Goal: Transaction & Acquisition: Purchase product/service

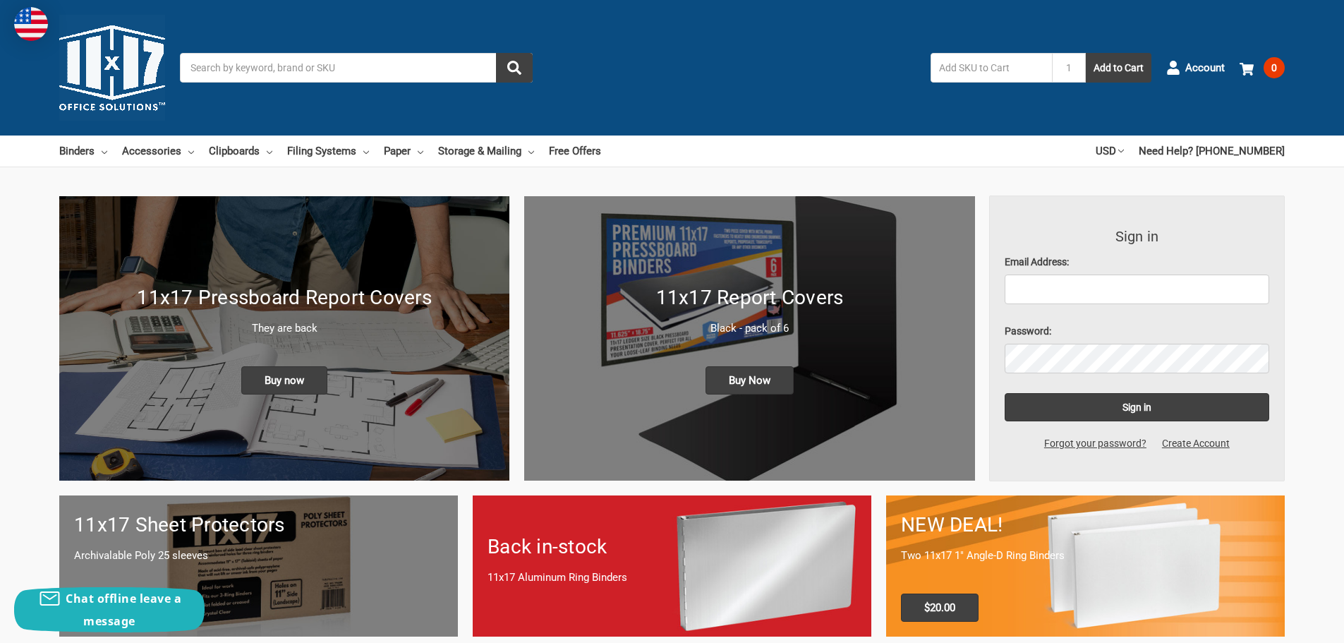
click at [402, 74] on input "Search" at bounding box center [356, 68] width 353 height 30
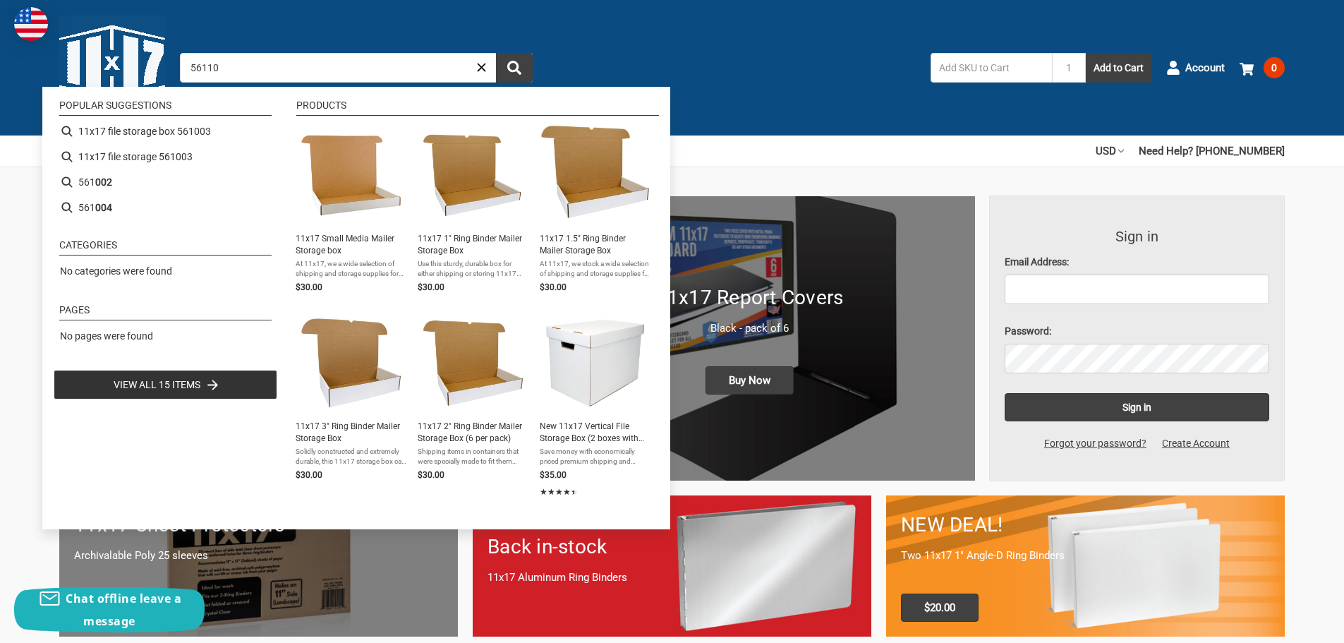
type input "561103"
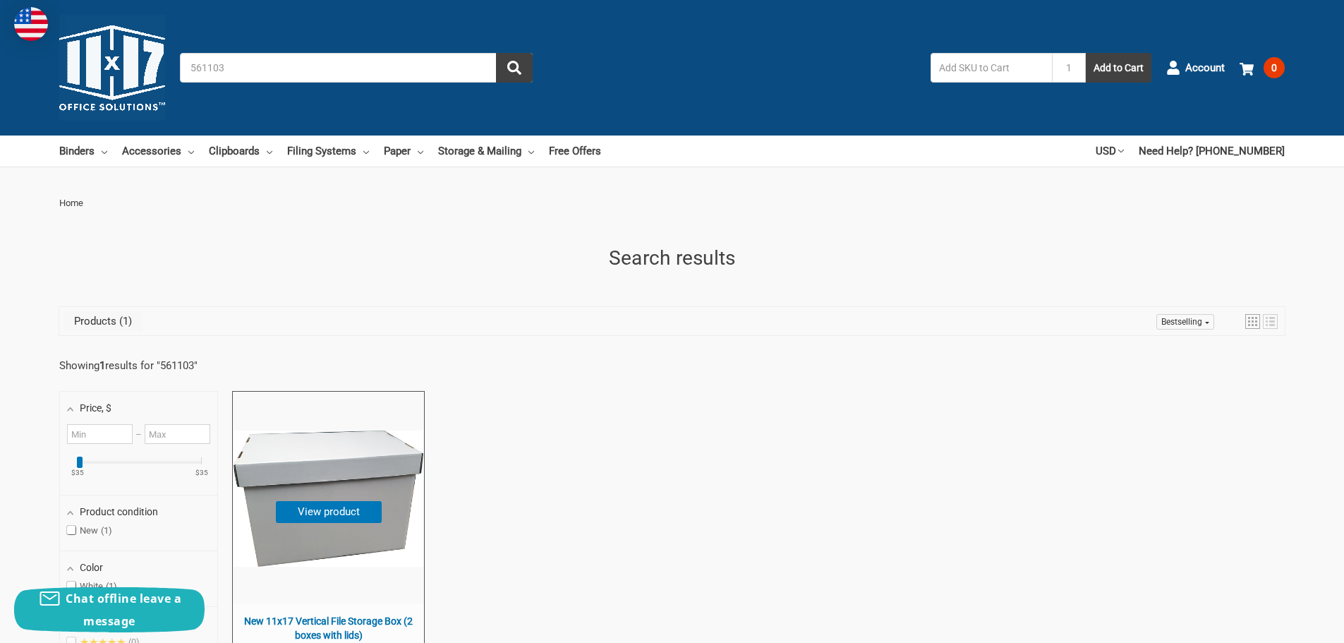
click at [329, 445] on img "New 11x17 Vertical File Storage Box (2 boxes with lids)" at bounding box center [328, 497] width 190 height 135
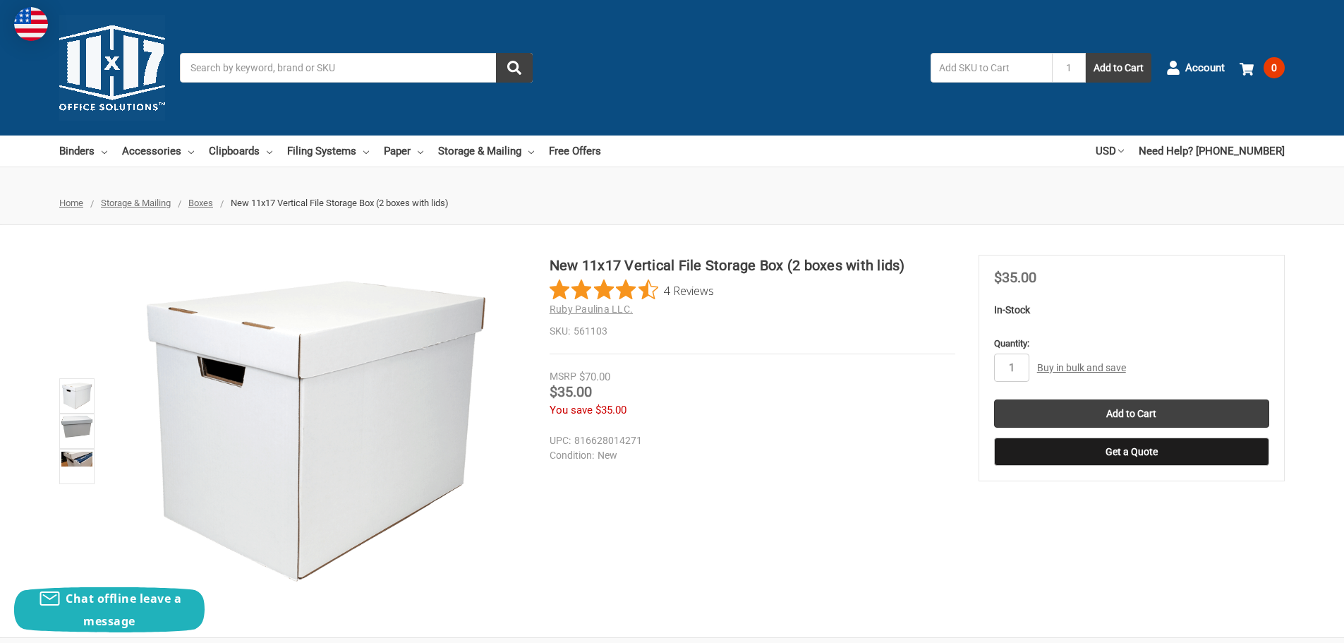
click at [1115, 369] on link "Buy in bulk and save" at bounding box center [1081, 367] width 89 height 11
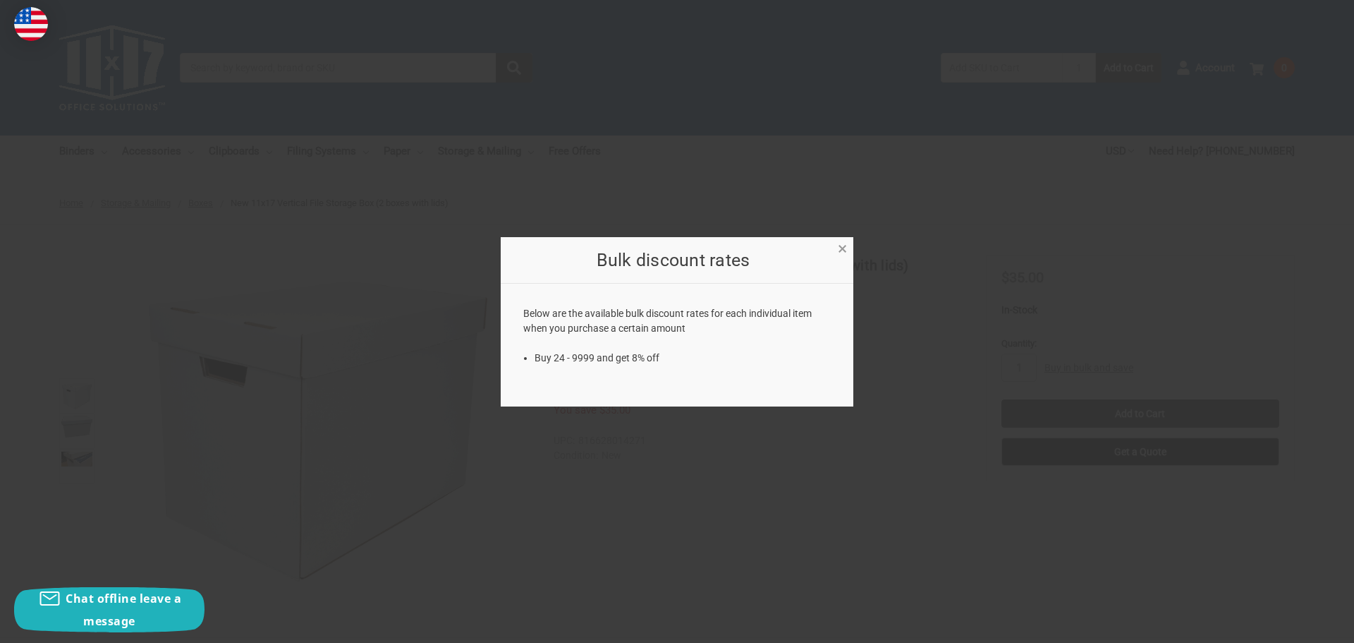
click at [846, 246] on span "×" at bounding box center [842, 248] width 9 height 20
